Goal: Check status: Check status

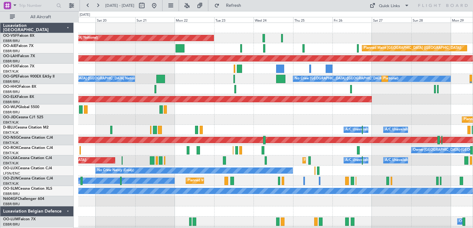
click at [249, 54] on div "AOG Maint [GEOGRAPHIC_DATA] ([GEOGRAPHIC_DATA] National) Planned Maint [GEOGRAP…" at bounding box center [275, 130] width 394 height 214
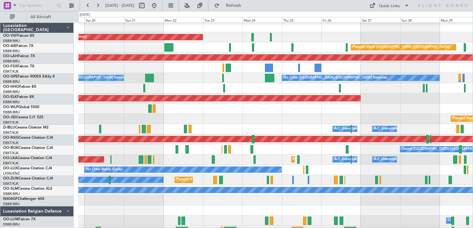
scroll to position [1, 0]
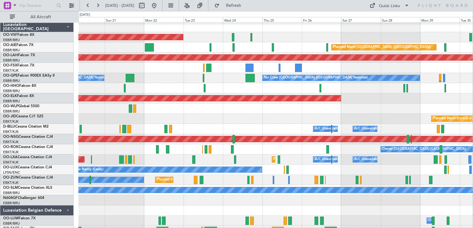
click at [381, 93] on div at bounding box center [275, 88] width 394 height 10
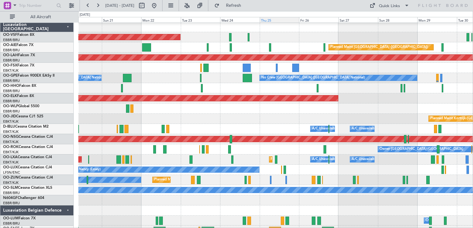
click at [285, 20] on div "Thu 25" at bounding box center [278, 20] width 39 height 6
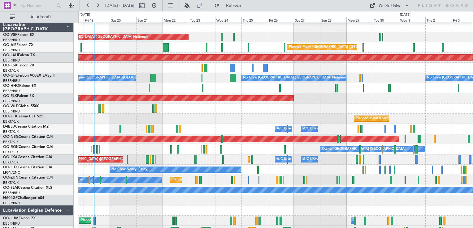
click at [417, 96] on div "Planned Maint Kortrijk-[GEOGRAPHIC_DATA]" at bounding box center [275, 98] width 394 height 10
click at [268, 45] on div "Planned Maint [GEOGRAPHIC_DATA] ([GEOGRAPHIC_DATA])" at bounding box center [275, 47] width 394 height 10
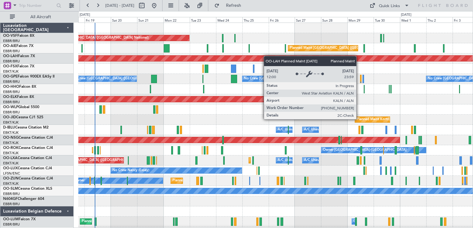
click at [267, 58] on div "AOG Maint [GEOGRAPHIC_DATA] ([GEOGRAPHIC_DATA] National) Planned Maint [GEOGRAP…" at bounding box center [275, 130] width 394 height 214
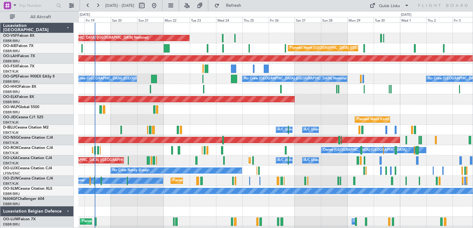
click at [273, 49] on div "Planned Maint [GEOGRAPHIC_DATA] ([GEOGRAPHIC_DATA])" at bounding box center [275, 48] width 394 height 10
click at [98, 5] on button at bounding box center [98, 6] width 10 height 10
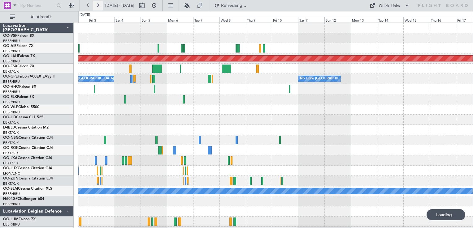
click at [98, 5] on button at bounding box center [98, 6] width 10 height 10
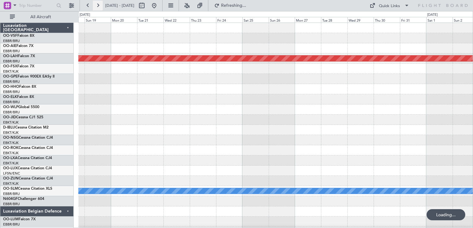
click at [98, 5] on button at bounding box center [98, 6] width 10 height 10
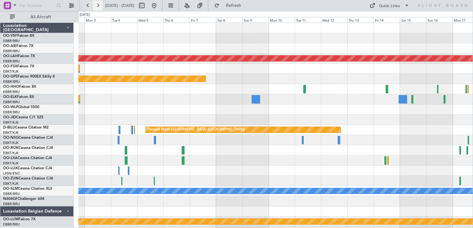
click at [98, 5] on button at bounding box center [98, 6] width 10 height 10
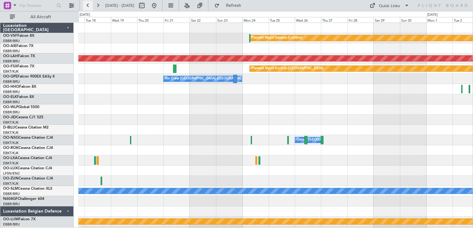
click at [87, 4] on button at bounding box center [88, 6] width 10 height 10
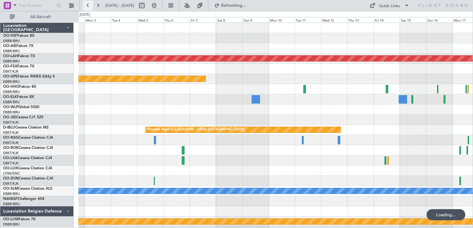
click at [87, 4] on button at bounding box center [88, 6] width 10 height 10
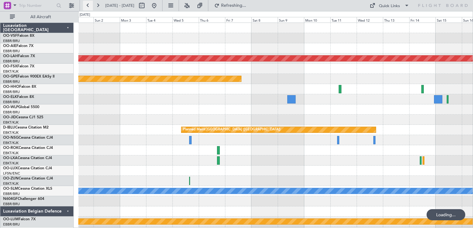
click at [87, 4] on button at bounding box center [88, 6] width 10 height 10
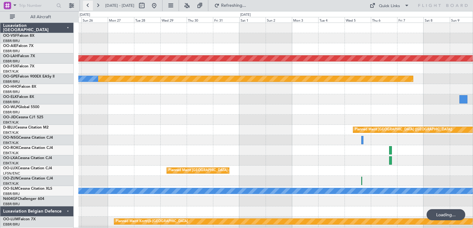
click at [87, 4] on button at bounding box center [88, 6] width 10 height 10
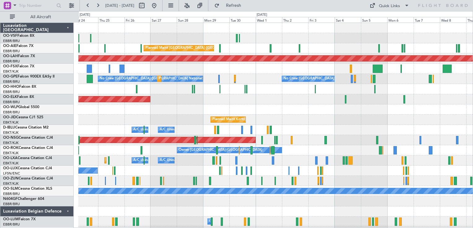
click at [209, 78] on div "AOG Maint [GEOGRAPHIC_DATA] ([GEOGRAPHIC_DATA] National) Planned Maint [GEOGRAP…" at bounding box center [275, 130] width 394 height 214
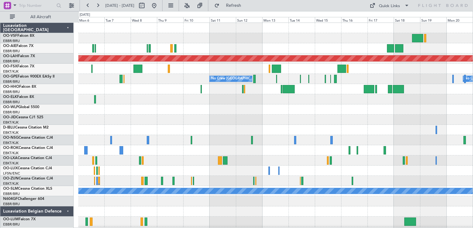
click at [194, 53] on div "Planned Maint [PERSON_NAME]-[GEOGRAPHIC_DATA][PERSON_NAME] ([GEOGRAPHIC_DATA][P…" at bounding box center [275, 130] width 394 height 214
click at [159, 6] on button at bounding box center [154, 6] width 10 height 10
